Goal: Navigation & Orientation: Find specific page/section

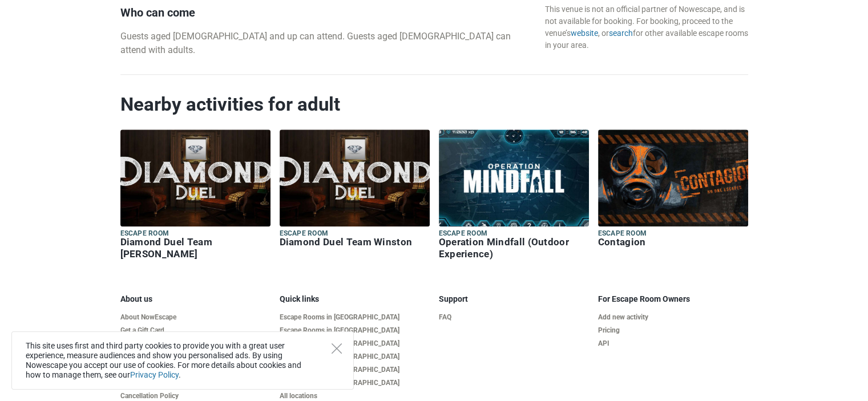
scroll to position [1293, 0]
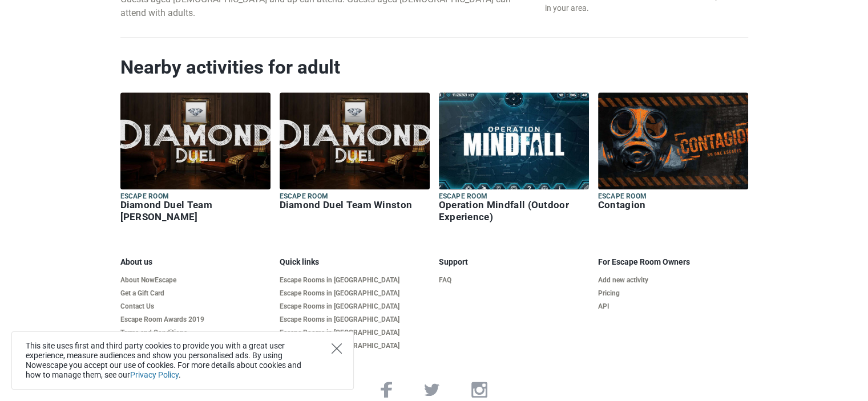
click at [340, 353] on icon "Close" at bounding box center [337, 349] width 10 height 10
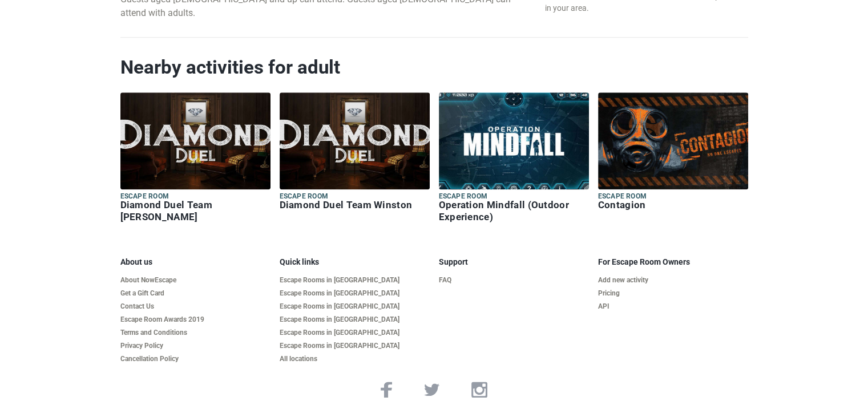
click at [300, 339] on div "Quick links Escape Rooms in London Escape Rooms in Manchester Escape Rooms in B…" at bounding box center [354, 312] width 159 height 111
click at [299, 355] on link "All locations" at bounding box center [355, 359] width 150 height 9
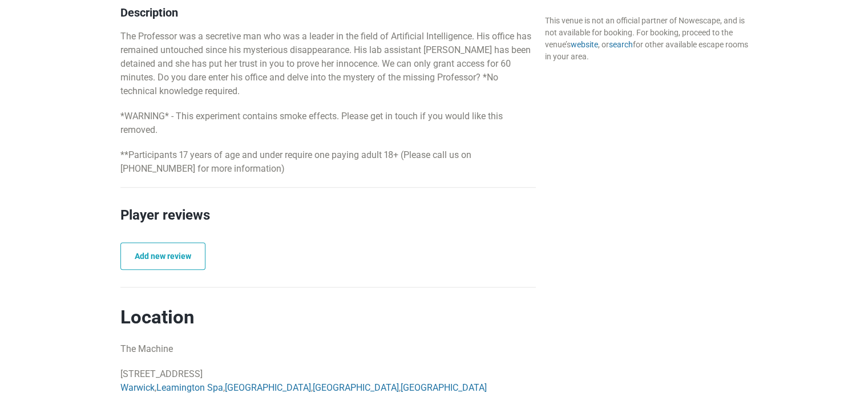
scroll to position [208, 0]
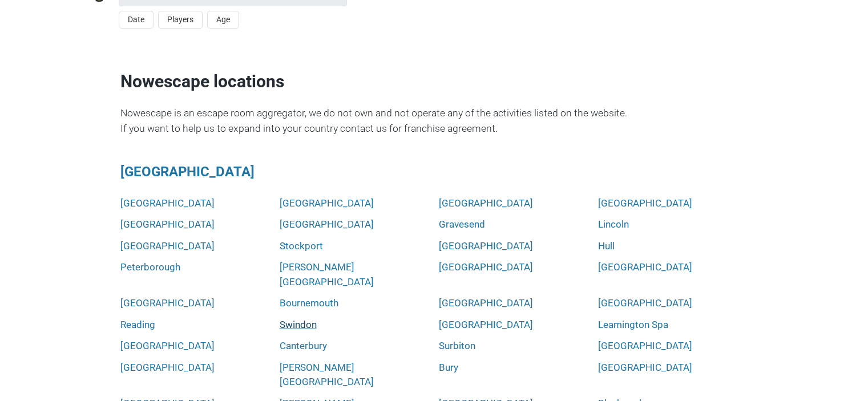
scroll to position [57, 0]
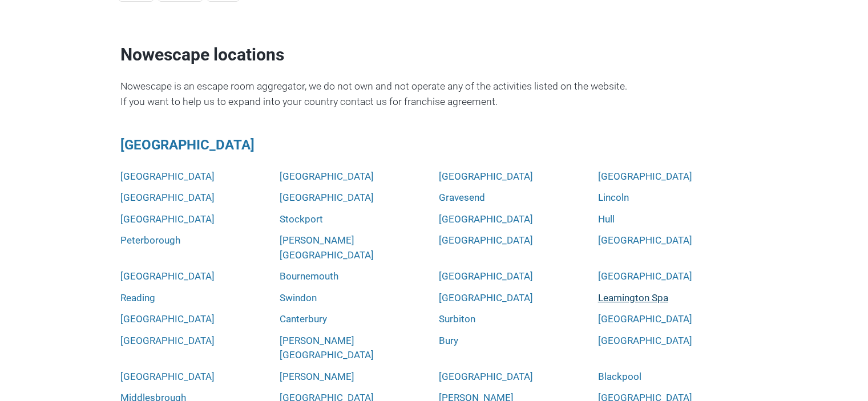
click at [646, 291] on link "Leamington Spa" at bounding box center [633, 298] width 70 height 15
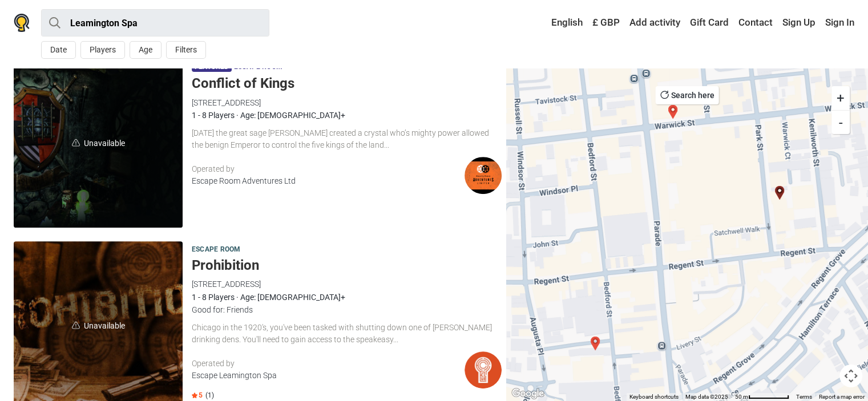
scroll to position [114, 0]
